Goal: Task Accomplishment & Management: Use online tool/utility

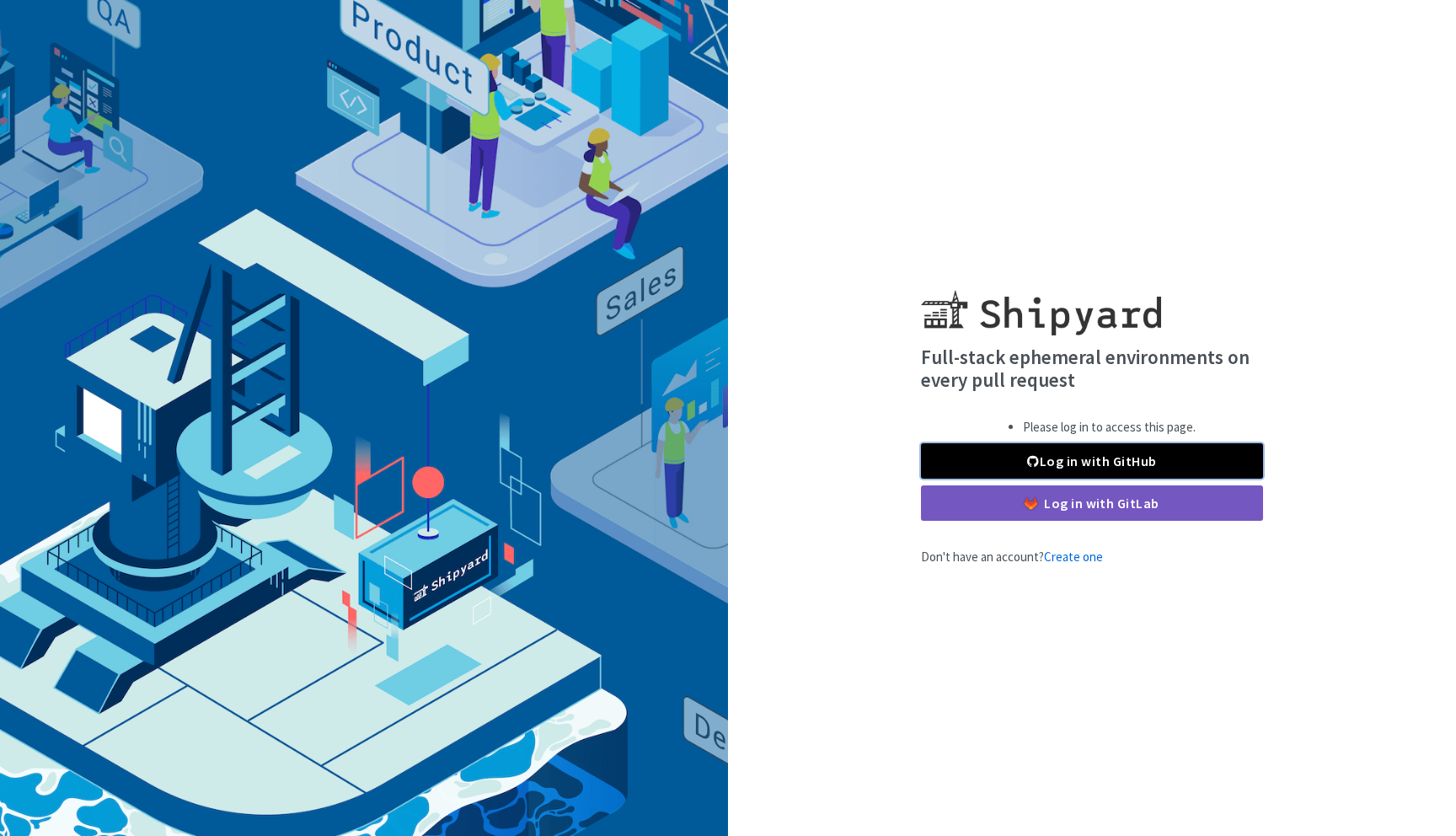
click at [1104, 468] on link "Log in with GitHub" at bounding box center [1093, 461] width 343 height 36
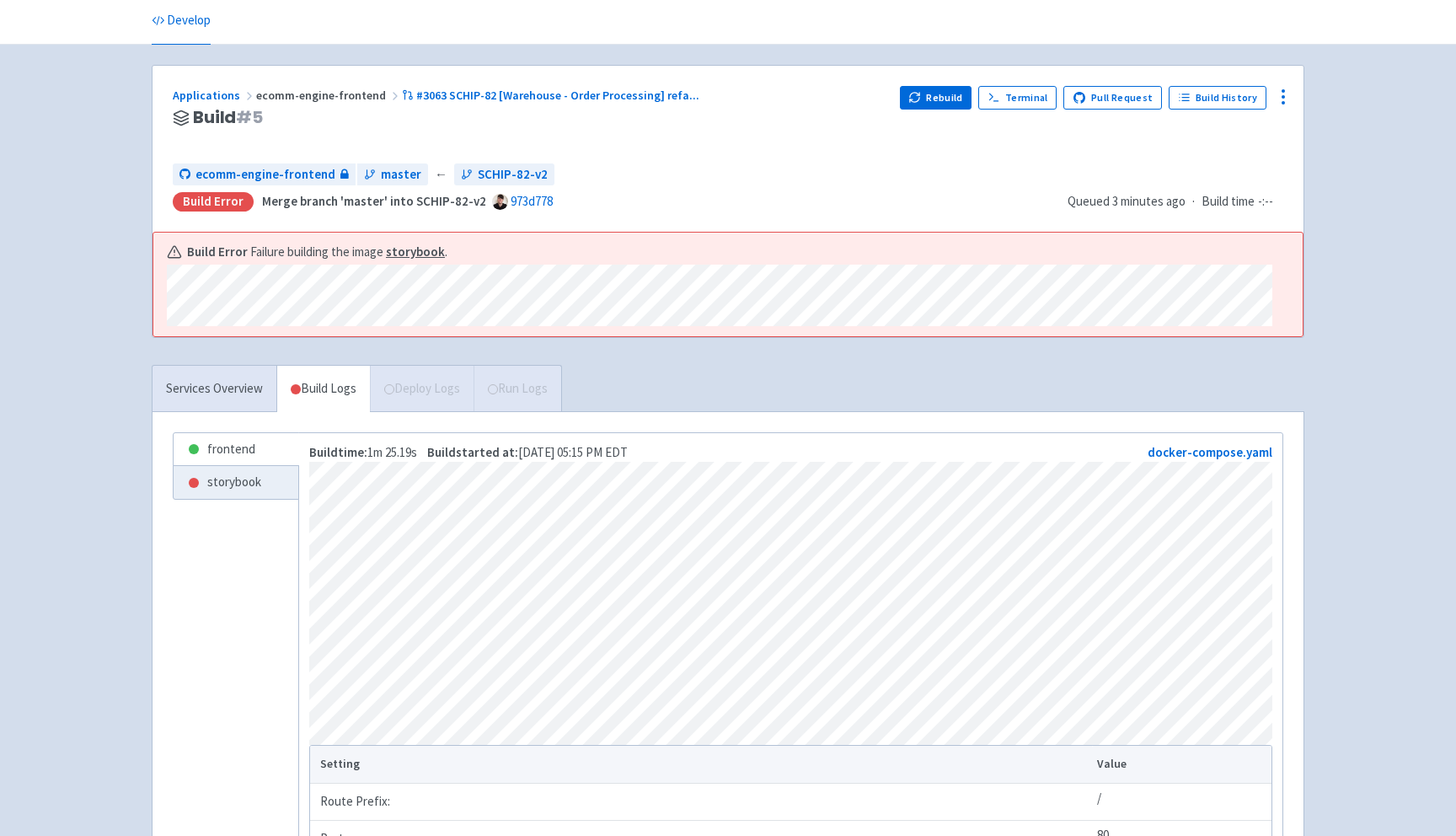
scroll to position [55, 0]
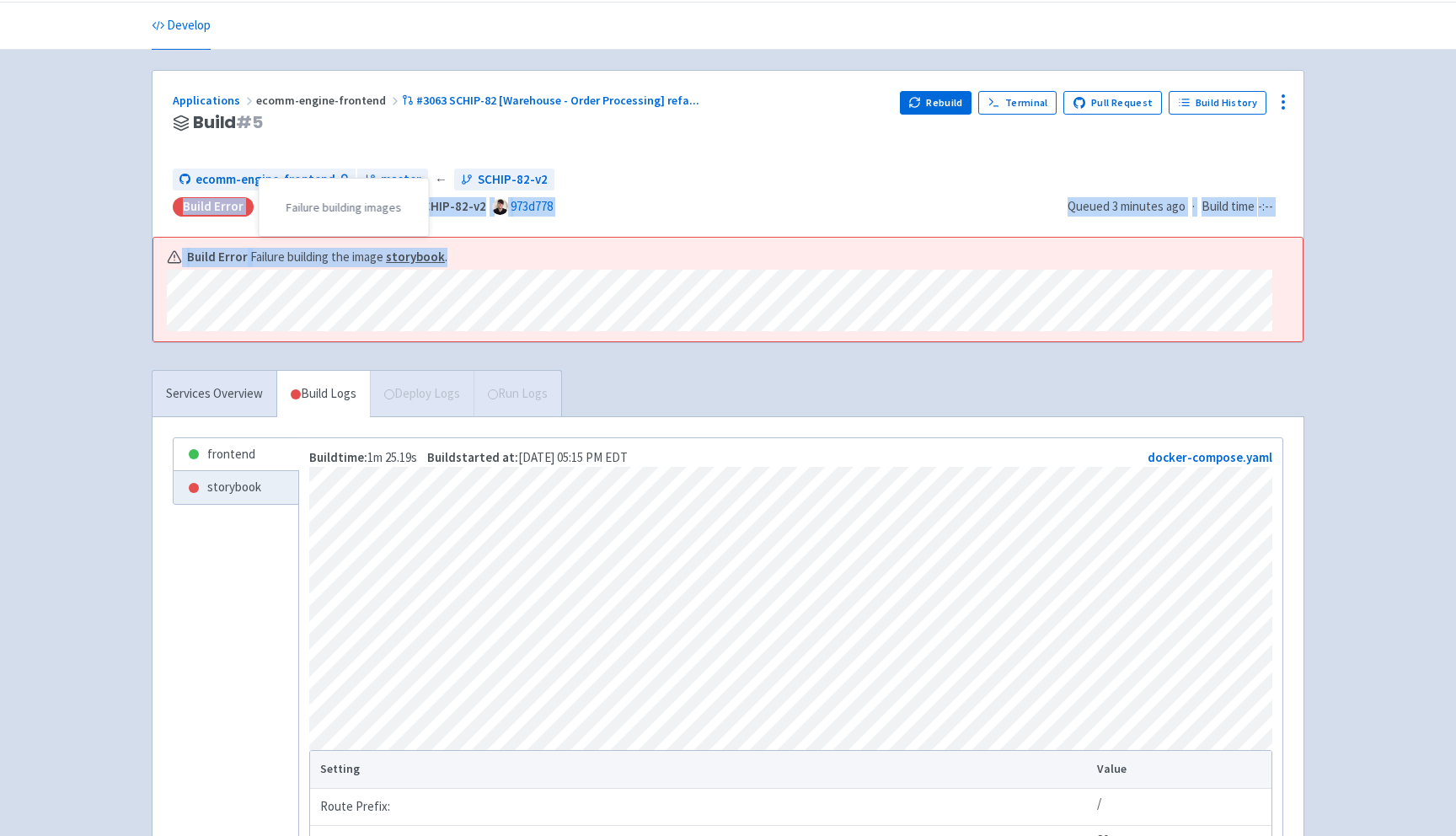
click at [173, 209] on div "Applications ecomm-engine-frontend #3063 SCHIP-82 [Warehouse - Order Processing…" at bounding box center [728, 206] width 1153 height 274
click at [936, 98] on button "Rebuild" at bounding box center [936, 103] width 72 height 23
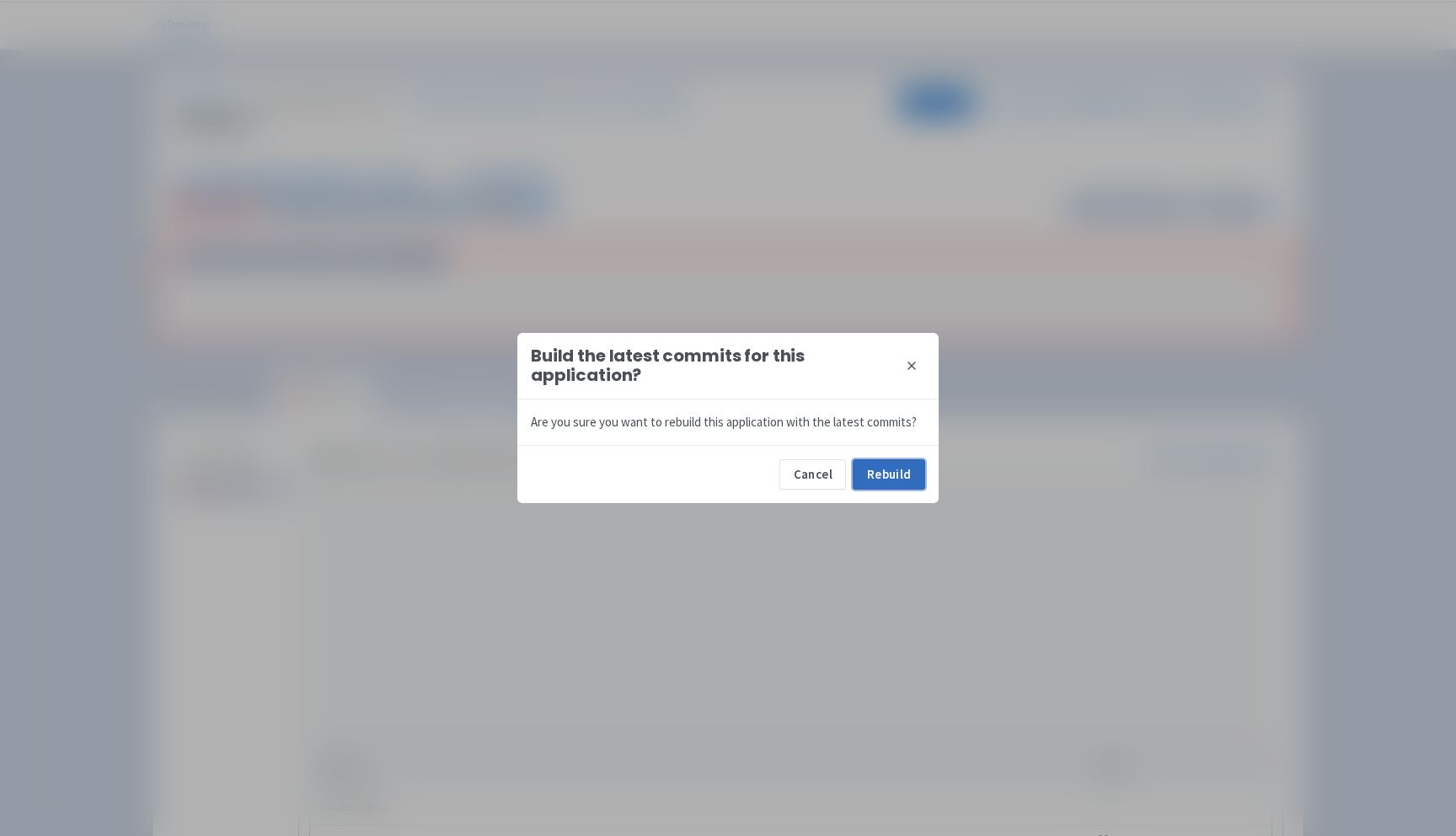
click at [888, 472] on button "Rebuild" at bounding box center [889, 475] width 72 height 30
